Goal: Check status: Check status

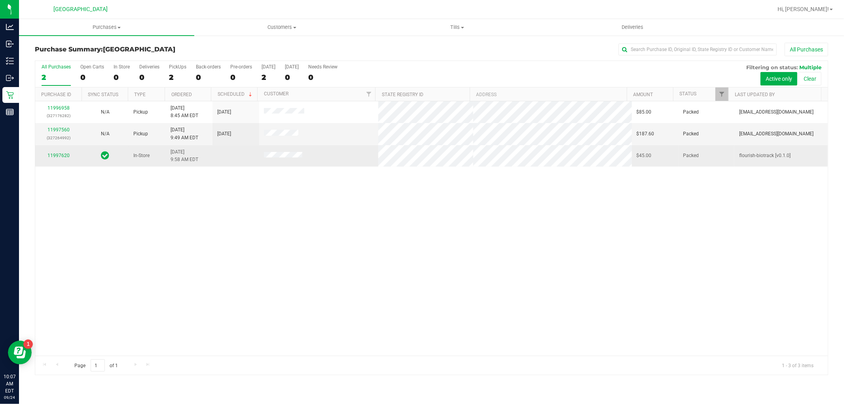
click at [69, 153] on div "11997620" at bounding box center [58, 156] width 37 height 8
click at [64, 157] on link "11997620" at bounding box center [58, 156] width 22 height 6
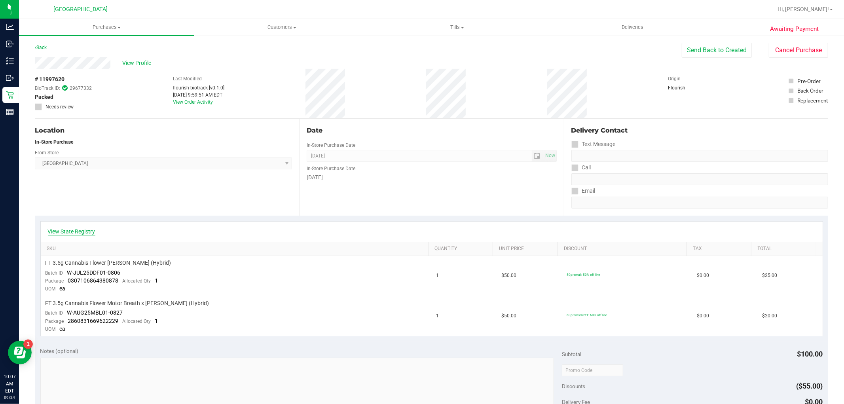
click at [71, 230] on link "View State Registry" at bounding box center [71, 231] width 47 height 8
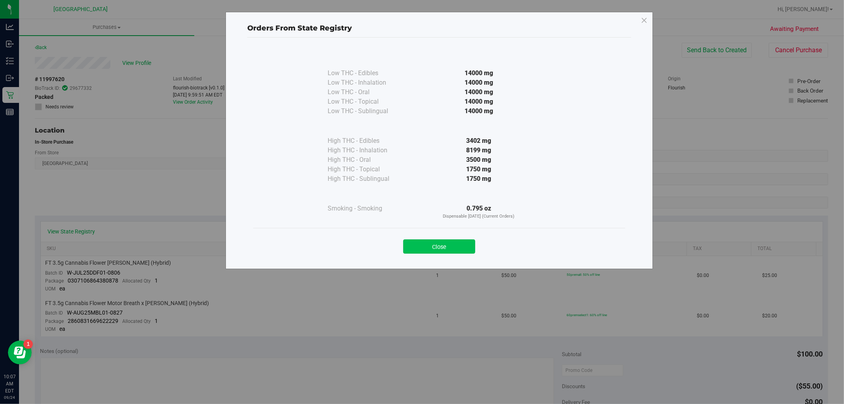
click at [424, 243] on button "Close" at bounding box center [439, 246] width 72 height 14
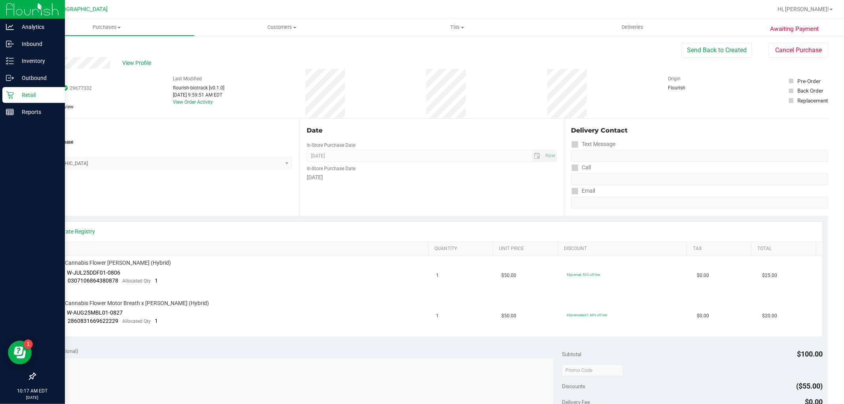
click at [4, 100] on div "Retail" at bounding box center [33, 95] width 62 height 16
